Goal: Task Accomplishment & Management: Use online tool/utility

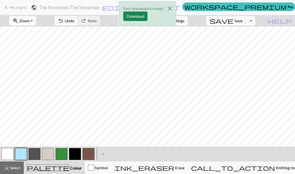
click at [21, 7] on div "Your download is ready! Download" at bounding box center [147, 14] width 295 height 29
click at [174, 10] on button "Close" at bounding box center [170, 9] width 12 height 14
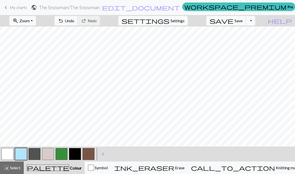
click at [20, 12] on link "keyboard_arrow_left My charts" at bounding box center [15, 7] width 24 height 9
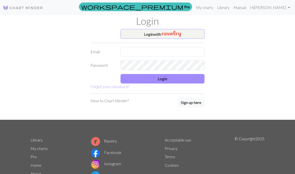
click at [186, 54] on input "text" at bounding box center [163, 52] width 84 height 10
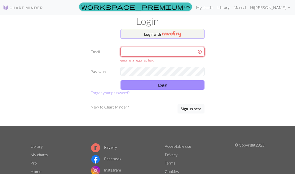
type input "alexkrosborne@gmail.com"
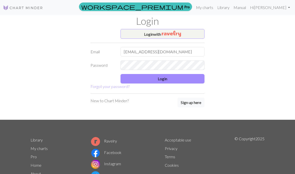
click at [172, 82] on button "Login" at bounding box center [163, 79] width 84 height 10
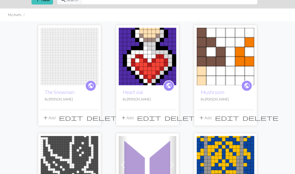
scroll to position [27, 0]
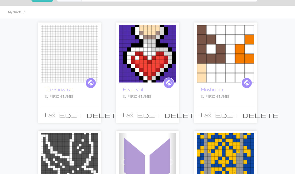
click at [95, 113] on span "delete" at bounding box center [105, 115] width 36 height 7
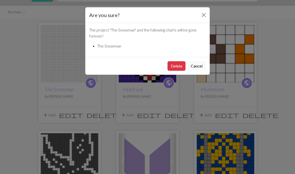
click at [179, 66] on button "Delete" at bounding box center [177, 66] width 18 height 10
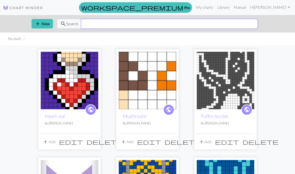
click at [177, 28] on input "text" at bounding box center [169, 24] width 176 height 10
type input "Christmas"
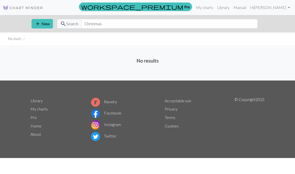
click at [232, 9] on link "Library" at bounding box center [223, 8] width 16 height 10
click at [232, 7] on link "Library" at bounding box center [223, 8] width 16 height 10
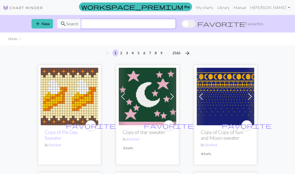
click at [176, 21] on input "text" at bounding box center [128, 24] width 94 height 10
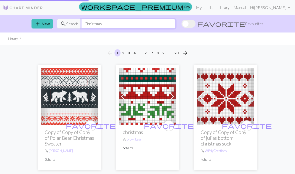
type input "Christmas"
click at [237, 99] on img at bounding box center [226, 97] width 58 height 58
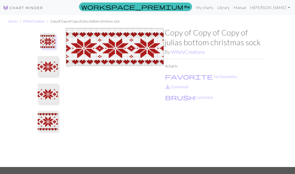
click at [133, 52] on img at bounding box center [115, 97] width 100 height 139
click at [184, 87] on link "save_alt Download" at bounding box center [177, 86] width 24 height 5
click at [186, 96] on button "brush Customise" at bounding box center [189, 97] width 49 height 7
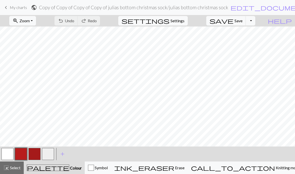
click at [24, 11] on link "keyboard_arrow_left My charts" at bounding box center [15, 7] width 24 height 9
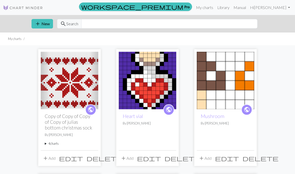
click at [232, 7] on link "Library" at bounding box center [223, 8] width 16 height 10
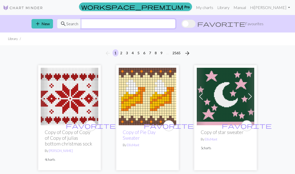
click at [168, 23] on input "text" at bounding box center [128, 24] width 94 height 10
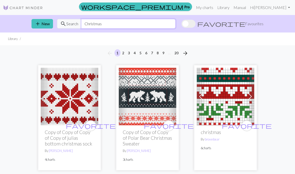
type input "Christmas"
click at [196, 24] on span at bounding box center [189, 24] width 14 height 8
click at [182, 24] on input "favorite Favourites" at bounding box center [182, 24] width 0 height 0
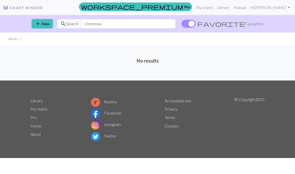
click at [196, 23] on span at bounding box center [189, 24] width 14 height 8
click at [182, 24] on input "favorite Favourites" at bounding box center [182, 24] width 0 height 0
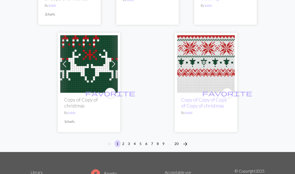
scroll to position [1769, 0]
click at [189, 144] on button "arrow_forward" at bounding box center [185, 144] width 10 height 8
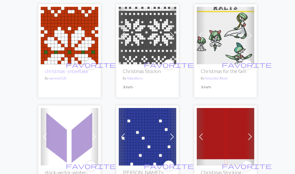
scroll to position [717, 0]
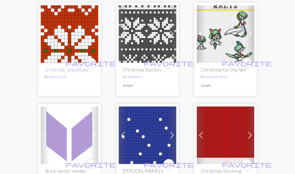
click at [128, 41] on img at bounding box center [148, 34] width 58 height 58
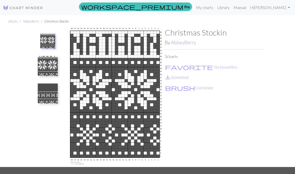
click at [49, 64] on img at bounding box center [48, 66] width 20 height 20
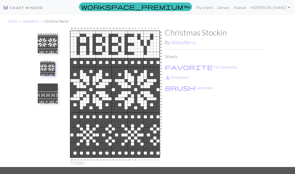
click at [45, 91] on img at bounding box center [48, 94] width 20 height 20
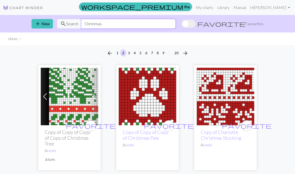
click at [158, 25] on input "Christmas" at bounding box center [128, 24] width 94 height 10
type input "C"
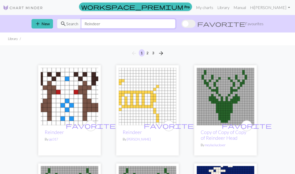
type input "Reindeer"
click at [228, 98] on img at bounding box center [226, 97] width 58 height 58
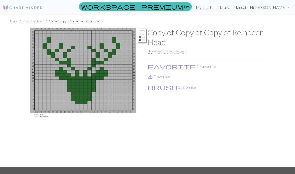
click at [93, 71] on img at bounding box center [89, 97] width 117 height 139
click at [157, 89] on button "brush Customise" at bounding box center [172, 87] width 49 height 7
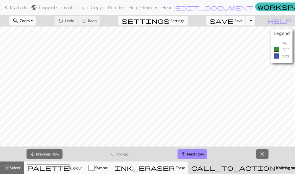
click at [262, 153] on span "close" at bounding box center [262, 154] width 6 height 7
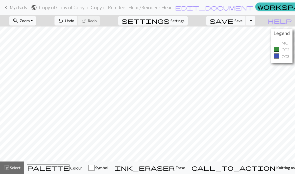
click at [12, 165] on span "Select" at bounding box center [14, 167] width 11 height 5
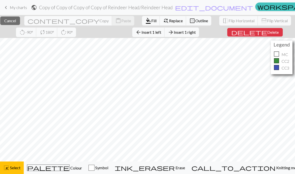
click at [267, 34] on span "Delete" at bounding box center [273, 32] width 12 height 5
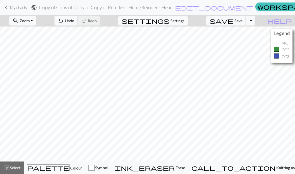
click at [11, 163] on button "highlight_alt Select Select" at bounding box center [12, 168] width 24 height 13
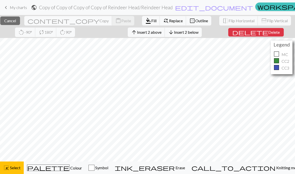
click at [268, 34] on span "Delete" at bounding box center [274, 32] width 12 height 5
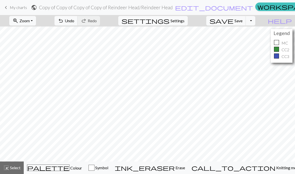
click at [21, 166] on button "highlight_alt Select Select" at bounding box center [12, 168] width 24 height 13
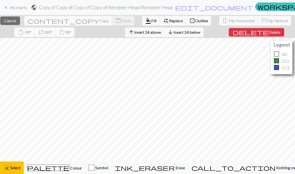
click at [21, 165] on button "highlight_alt Select Select" at bounding box center [12, 168] width 24 height 13
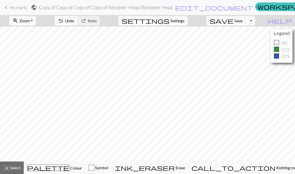
click at [20, 167] on span "Select" at bounding box center [14, 167] width 11 height 5
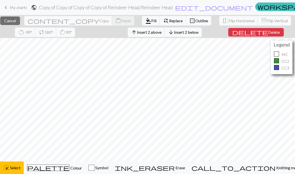
click at [263, 34] on span "delete" at bounding box center [250, 32] width 36 height 7
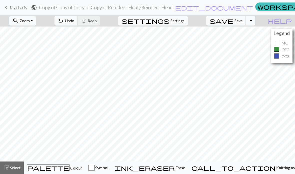
click at [70, 169] on span "Colour" at bounding box center [76, 168] width 13 height 5
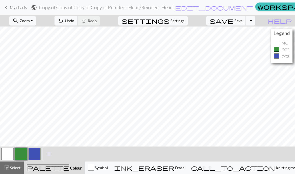
click at [38, 153] on button "button" at bounding box center [35, 154] width 12 height 12
click at [10, 150] on button "button" at bounding box center [8, 154] width 12 height 12
click at [38, 155] on button "button" at bounding box center [35, 154] width 12 height 12
click at [10, 152] on button "button" at bounding box center [8, 154] width 12 height 12
click at [37, 152] on button "button" at bounding box center [35, 154] width 12 height 12
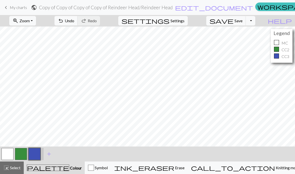
click at [12, 153] on button "button" at bounding box center [8, 154] width 12 height 12
click at [37, 152] on button "button" at bounding box center [35, 154] width 12 height 12
click at [78, 19] on button "undo Undo Undo" at bounding box center [66, 21] width 23 height 10
click at [64, 21] on span "undo" at bounding box center [61, 20] width 6 height 7
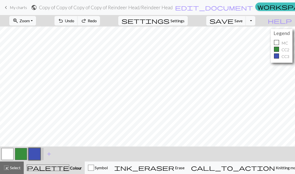
click at [64, 21] on span "undo" at bounding box center [61, 20] width 6 height 7
click at [74, 20] on span "Undo" at bounding box center [70, 20] width 10 height 5
click at [64, 22] on span "undo" at bounding box center [61, 20] width 6 height 7
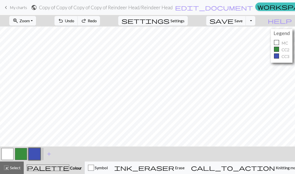
click at [64, 22] on span "undo" at bounding box center [61, 20] width 6 height 7
click at [64, 21] on span "undo" at bounding box center [61, 20] width 6 height 7
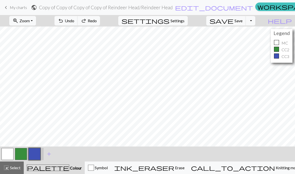
click at [64, 21] on span "undo" at bounding box center [61, 20] width 6 height 7
click at [64, 20] on span "undo" at bounding box center [61, 20] width 6 height 7
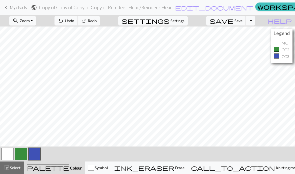
click at [64, 23] on span "undo" at bounding box center [61, 20] width 6 height 7
click at [74, 21] on span "Undo" at bounding box center [70, 20] width 10 height 5
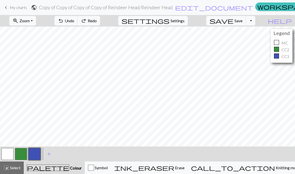
click at [74, 20] on span "Undo" at bounding box center [70, 20] width 10 height 5
click at [74, 19] on span "Undo" at bounding box center [70, 20] width 10 height 5
click at [74, 21] on span "Undo" at bounding box center [70, 20] width 10 height 5
click at [21, 170] on button "highlight_alt Select Select" at bounding box center [12, 168] width 24 height 13
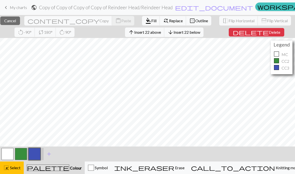
click at [23, 166] on button "highlight_alt Select Select" at bounding box center [12, 168] width 24 height 13
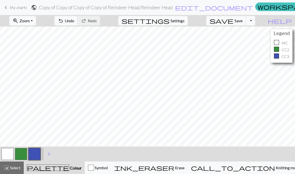
click at [64, 20] on span "undo" at bounding box center [61, 20] width 6 height 7
click at [12, 168] on span "Select" at bounding box center [14, 167] width 11 height 5
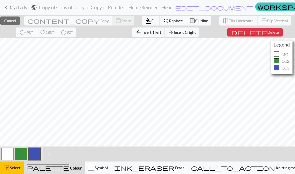
click at [196, 32] on span "Insert 1 right" at bounding box center [185, 32] width 22 height 5
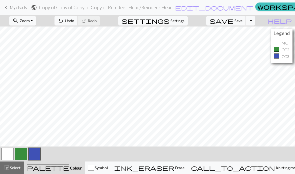
click at [25, 153] on button "button" at bounding box center [21, 154] width 12 height 12
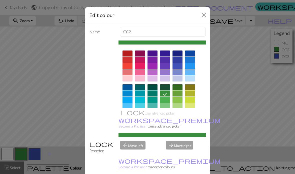
click at [26, 154] on div "Edit colour Name CC2 Use advanced picker workspace_premium Become a Pro user to…" at bounding box center [147, 87] width 295 height 174
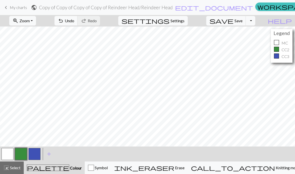
click at [17, 168] on span "Select" at bounding box center [14, 167] width 11 height 5
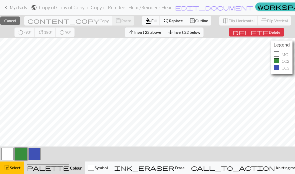
click at [18, 169] on span "Select" at bounding box center [14, 167] width 11 height 5
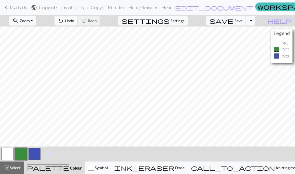
click at [18, 168] on span "Select" at bounding box center [14, 167] width 11 height 5
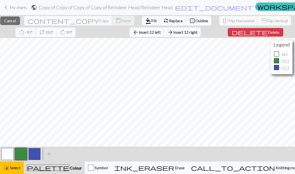
click at [161, 33] on span "Insert 12 left" at bounding box center [150, 32] width 22 height 5
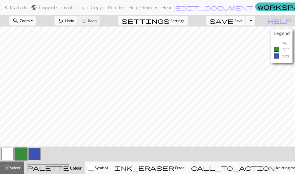
click at [78, 25] on button "undo Undo Undo" at bounding box center [66, 21] width 23 height 10
click at [17, 165] on button "highlight_alt Select Select" at bounding box center [12, 168] width 24 height 13
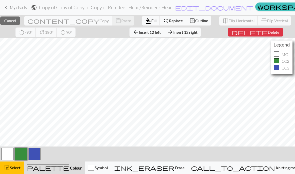
click at [198, 32] on span "Insert 12 right" at bounding box center [185, 32] width 24 height 5
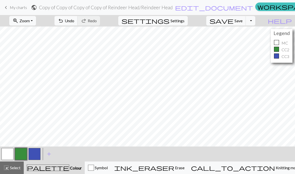
click at [10, 165] on button "highlight_alt Select Select" at bounding box center [12, 168] width 24 height 13
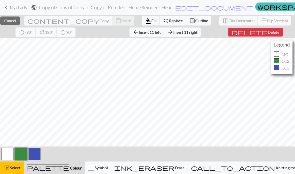
click at [198, 33] on span "Insert 11 right" at bounding box center [185, 32] width 24 height 5
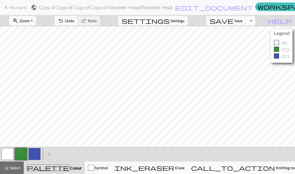
click at [14, 165] on div "highlight_alt Select Select" at bounding box center [11, 168] width 17 height 6
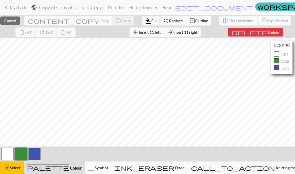
click at [139, 30] on span "arrow_back" at bounding box center [136, 32] width 6 height 7
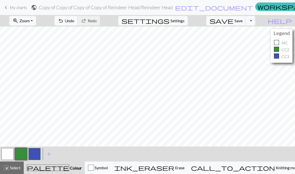
click at [64, 20] on span "undo" at bounding box center [61, 20] width 6 height 7
click at [30, 21] on span "Zoom" at bounding box center [25, 20] width 10 height 5
click at [31, 39] on button "Fit width" at bounding box center [30, 40] width 40 height 8
click at [10, 154] on button "button" at bounding box center [8, 154] width 12 height 12
click at [11, 154] on button "button" at bounding box center [8, 154] width 12 height 12
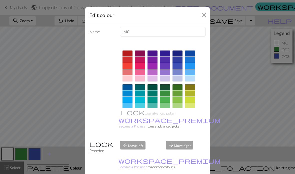
click at [128, 114] on div at bounding box center [128, 112] width 10 height 6
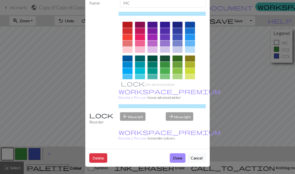
scroll to position [33, 0]
click at [179, 159] on button "Done" at bounding box center [178, 158] width 16 height 10
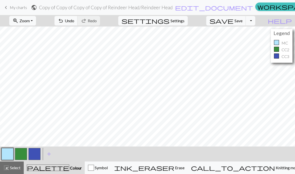
click at [26, 154] on button "button" at bounding box center [21, 154] width 12 height 12
click at [49, 154] on span "add" at bounding box center [49, 154] width 6 height 7
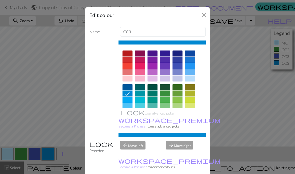
click at [203, 16] on button "Close" at bounding box center [204, 15] width 8 height 8
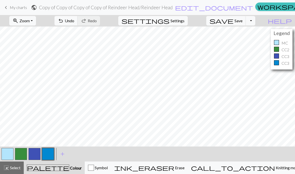
click at [49, 153] on button "button" at bounding box center [48, 154] width 12 height 12
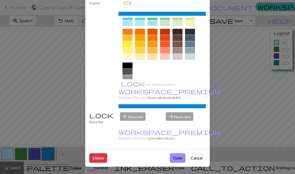
click at [98, 158] on button "Delete" at bounding box center [98, 158] width 18 height 10
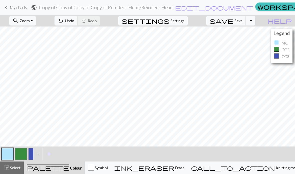
click at [33, 153] on button "button" at bounding box center [35, 154] width 12 height 12
click at [32, 152] on button "button" at bounding box center [35, 154] width 12 height 12
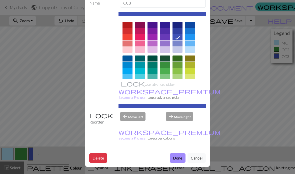
click at [102, 156] on button "Delete" at bounding box center [98, 158] width 18 height 10
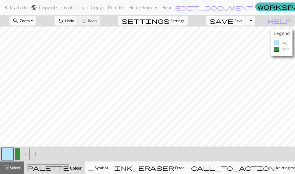
click at [18, 152] on button "button" at bounding box center [21, 154] width 12 height 12
click at [20, 153] on div ">" at bounding box center [24, 154] width 8 height 14
click at [19, 152] on button "button" at bounding box center [21, 154] width 12 height 12
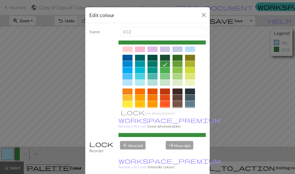
scroll to position [31, 0]
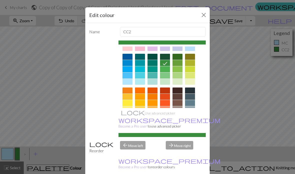
click at [167, 97] on div at bounding box center [165, 97] width 10 height 6
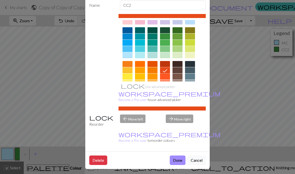
scroll to position [28, 0]
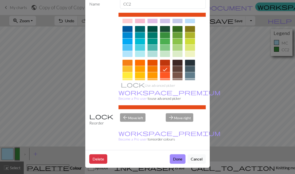
click at [180, 163] on button "Done" at bounding box center [178, 159] width 16 height 10
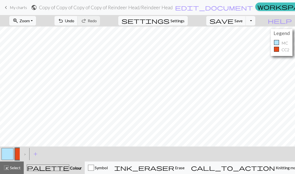
click at [19, 154] on button "button" at bounding box center [21, 154] width 12 height 12
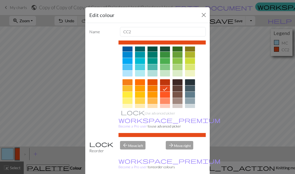
scroll to position [40, 0]
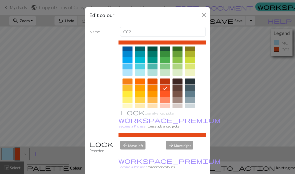
click at [167, 107] on div at bounding box center [165, 107] width 10 height 6
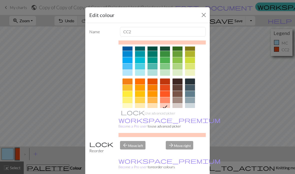
click at [153, 108] on div at bounding box center [153, 107] width 10 height 6
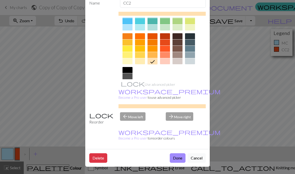
scroll to position [33, 0]
click at [182, 157] on button "Done" at bounding box center [178, 158] width 16 height 10
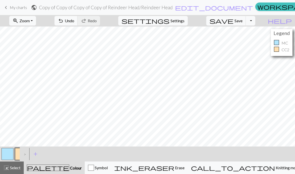
click at [243, 21] on span "Save" at bounding box center [239, 20] width 8 height 5
